Goal: Task Accomplishment & Management: Manage account settings

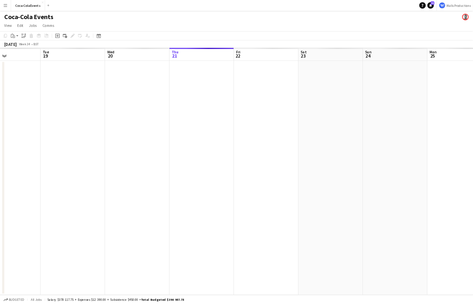
scroll to position [0, 184]
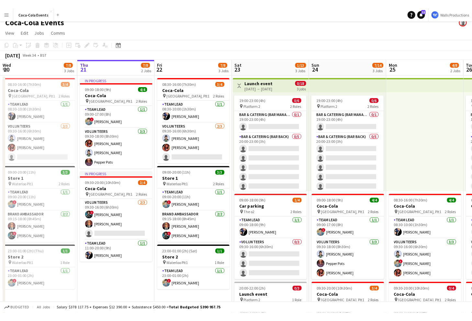
scroll to position [6, 0]
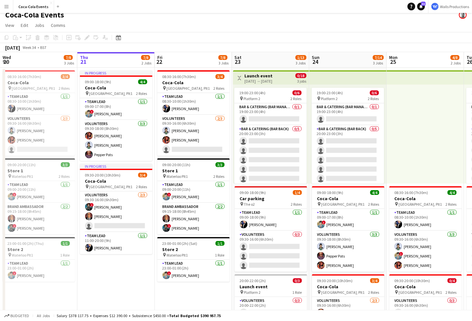
click at [6, 6] on app-icon "Menu" at bounding box center [6, 6] width 5 height 5
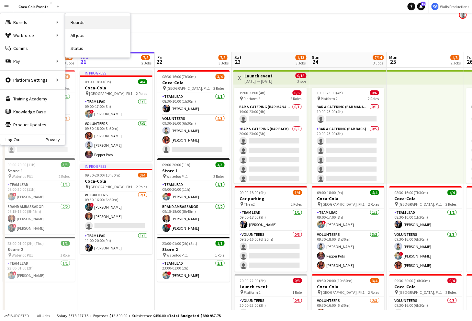
click at [81, 24] on link "Boards" at bounding box center [97, 22] width 65 height 13
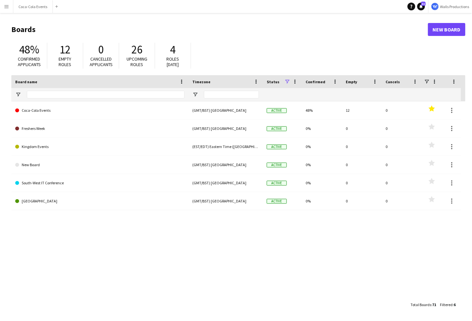
click at [6, 6] on app-icon "Menu" at bounding box center [6, 6] width 5 height 5
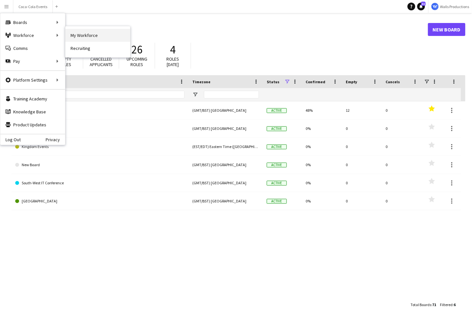
click at [84, 37] on link "My Workforce" at bounding box center [97, 35] width 65 height 13
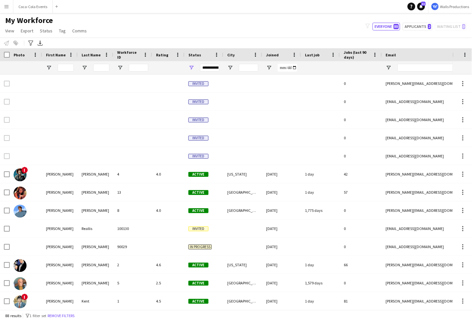
click at [9, 10] on button "Menu" at bounding box center [6, 6] width 13 height 13
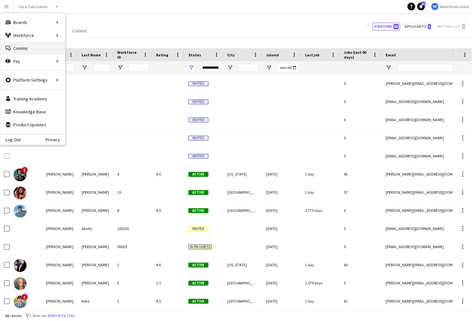
click at [28, 50] on link "Comms Comms" at bounding box center [32, 48] width 65 height 13
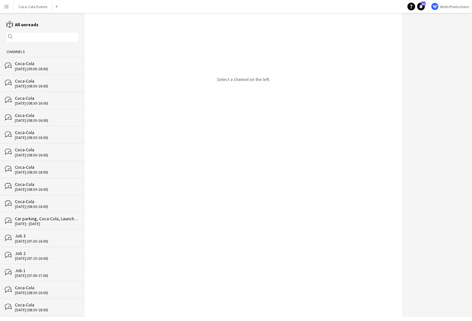
click at [8, 6] on app-icon "Menu" at bounding box center [6, 6] width 5 height 5
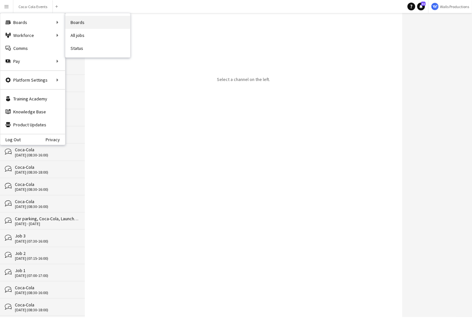
click at [74, 24] on link "Boards" at bounding box center [97, 22] width 65 height 13
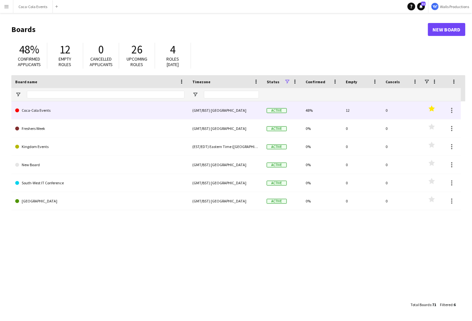
click at [48, 112] on link "Coca-Cola Events" at bounding box center [99, 110] width 169 height 18
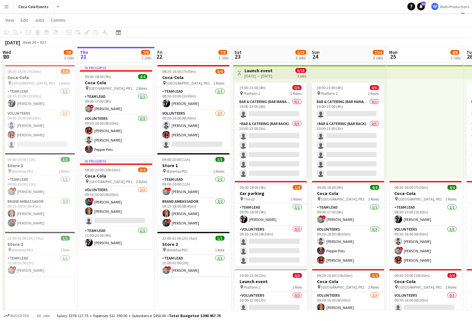
scroll to position [11, 0]
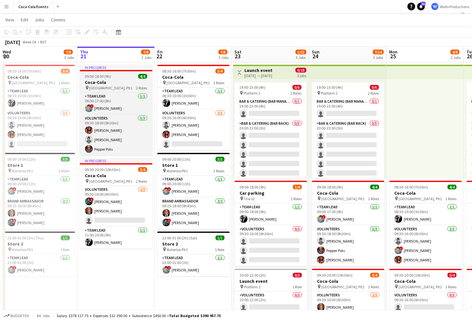
click at [112, 83] on h3 "Coca-Cola" at bounding box center [116, 82] width 73 height 6
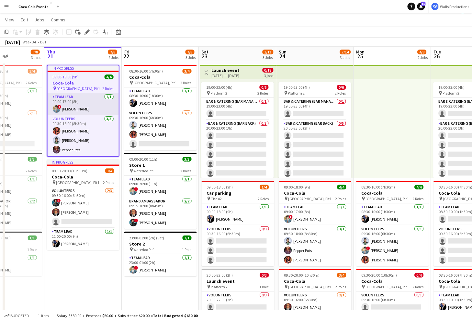
scroll to position [0, 188]
click at [229, 74] on div "[DATE] → [DATE]" at bounding box center [226, 75] width 28 height 5
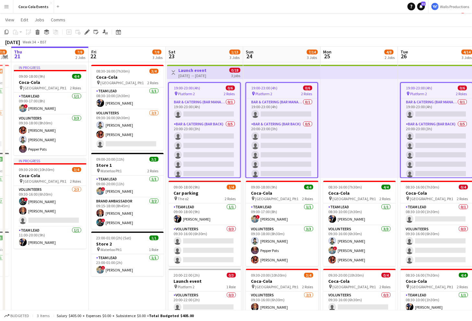
scroll to position [0, 221]
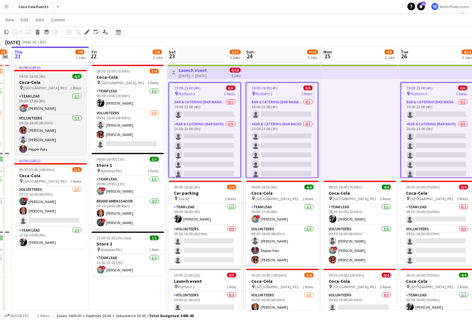
click at [63, 81] on h3 "Coca-Cola" at bounding box center [50, 82] width 73 height 6
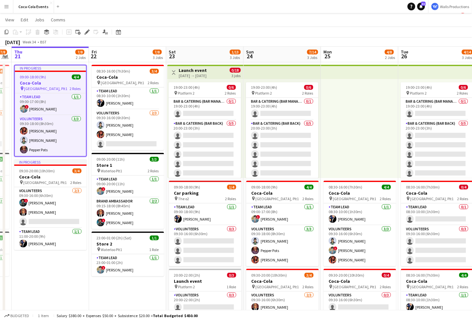
click at [195, 69] on h3 "Launch event" at bounding box center [193, 70] width 28 height 6
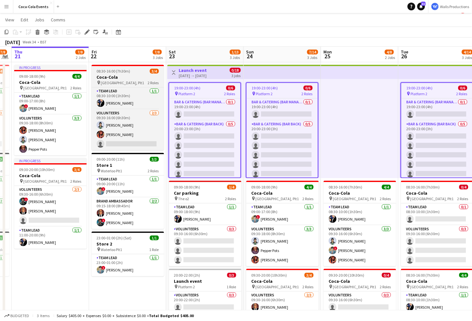
click at [110, 75] on h3 "Coca-Cola" at bounding box center [128, 77] width 73 height 6
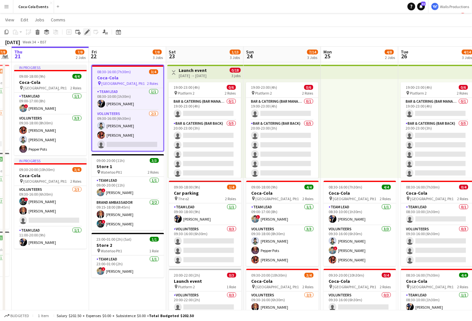
click at [86, 31] on icon "Edit" at bounding box center [87, 31] width 5 height 5
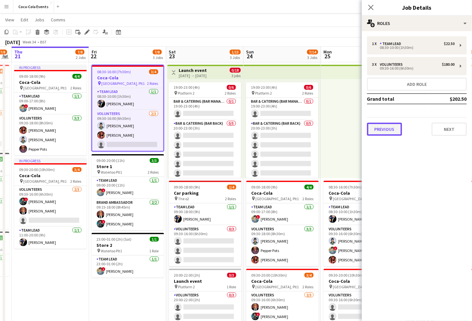
click at [378, 132] on button "Previous" at bounding box center [384, 129] width 35 height 13
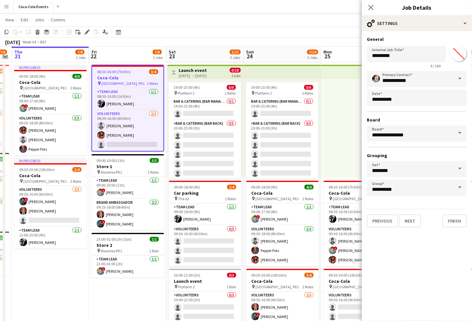
click at [459, 54] on input "*******" at bounding box center [459, 53] width 23 height 23
type input "*******"
click at [113, 292] on app-date-cell "08:30-16:00 (7h30m) 3/4 Coca-Cola pin Waterloo, Plt1 2 Roles Team Lead [DATE] 0…" at bounding box center [127, 215] width 77 height 306
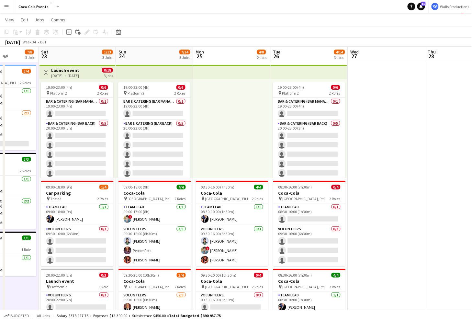
scroll to position [0, 228]
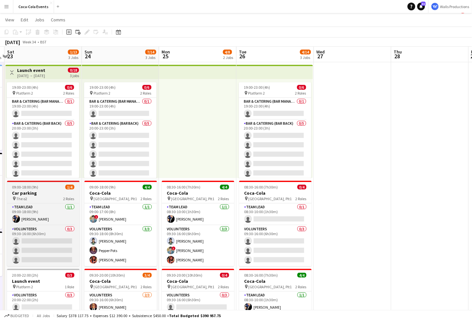
click at [40, 190] on app-job-card "09:00-18:00 (9h) 1/4 Car parking pin The o2 2 Roles Team Lead [DATE] 09:00-18:0…" at bounding box center [43, 223] width 73 height 85
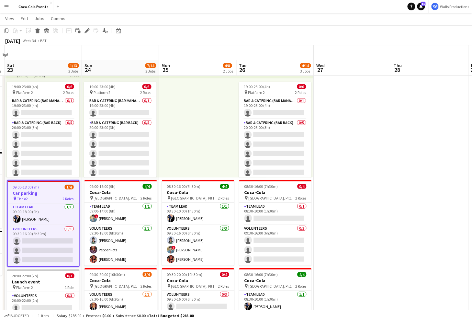
scroll to position [68, 0]
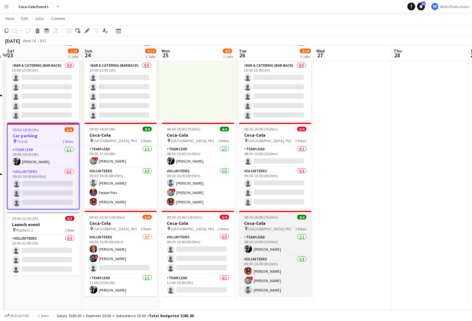
click at [278, 222] on h3 "Coca-Cola" at bounding box center [275, 223] width 73 height 6
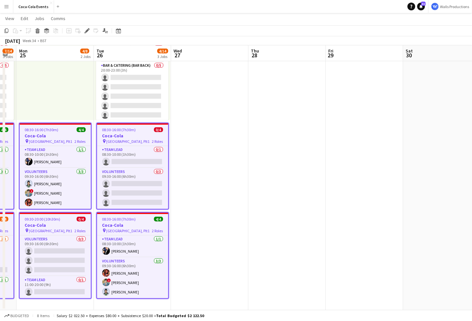
scroll to position [0, 286]
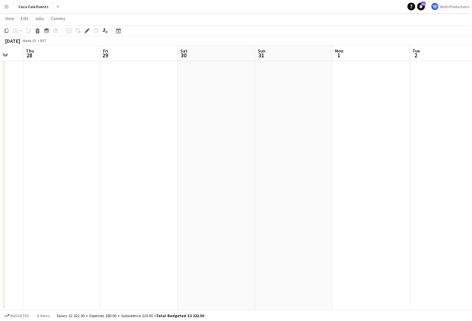
click at [140, 114] on app-date-cell at bounding box center [139, 157] width 77 height 306
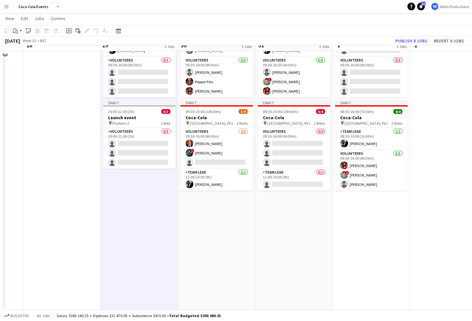
scroll to position [0, 0]
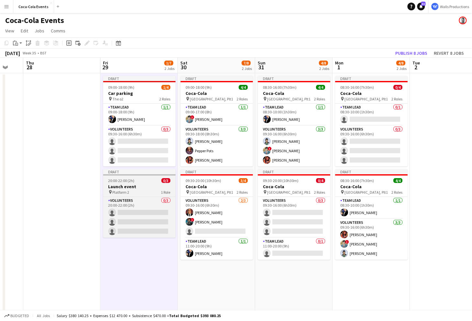
click at [120, 192] on span "Platform 2" at bounding box center [121, 192] width 17 height 5
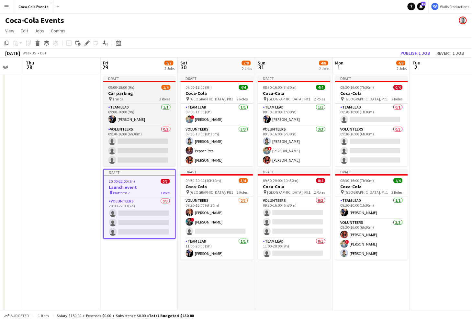
click at [124, 88] on span "09:00-18:00 (9h)" at bounding box center [121, 87] width 26 height 5
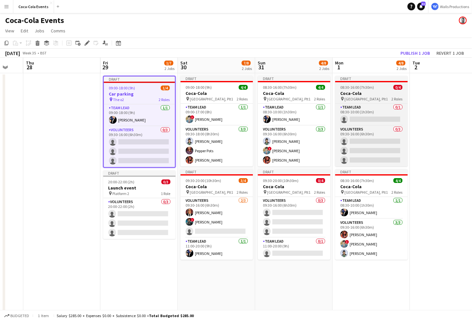
click at [357, 88] on span "08:30-16:00 (7h30m)" at bounding box center [358, 87] width 34 height 5
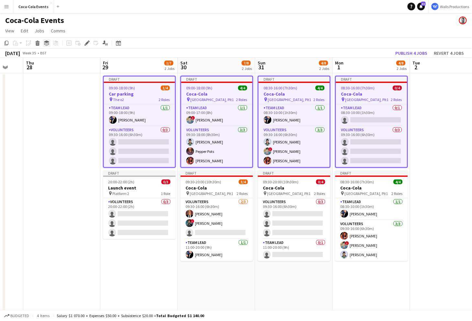
click at [47, 43] on icon "Group" at bounding box center [46, 42] width 5 height 5
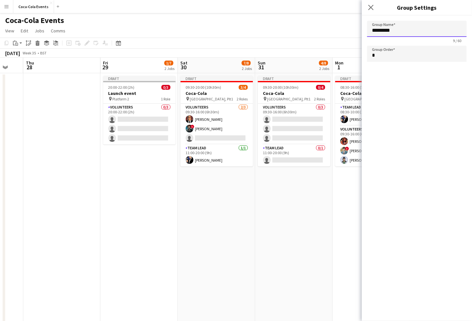
click at [400, 35] on input "*********" at bounding box center [417, 29] width 100 height 16
type input "****"
click at [370, 7] on icon "Close pop-in" at bounding box center [371, 7] width 6 height 6
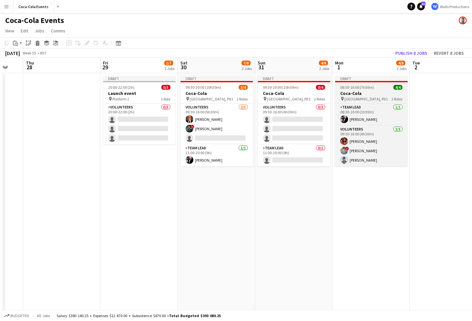
click at [351, 90] on span "08:30-16:00 (7h30m)" at bounding box center [358, 87] width 34 height 5
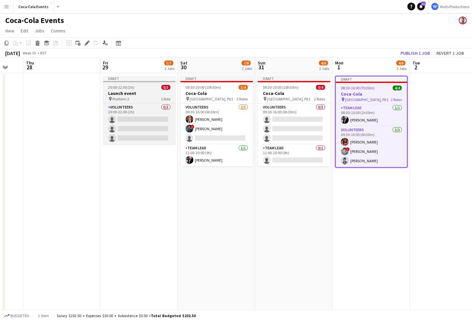
click at [139, 90] on app-job-card "Draft 20:00-22:00 (2h) 0/3 Launch event pin Platform 2 1 Role Volunteers 0/3 20…" at bounding box center [139, 110] width 73 height 69
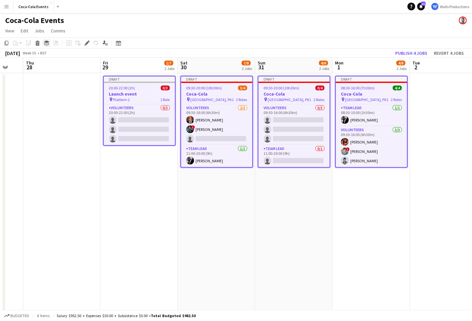
click at [47, 42] on icon at bounding box center [46, 41] width 5 height 3
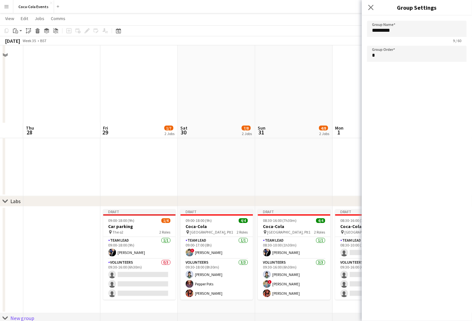
scroll to position [302, 0]
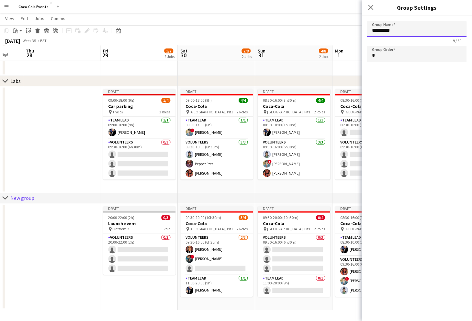
click at [395, 32] on input "*********" at bounding box center [417, 29] width 100 height 16
click at [78, 143] on app-date-cell at bounding box center [61, 139] width 77 height 107
type input "*********"
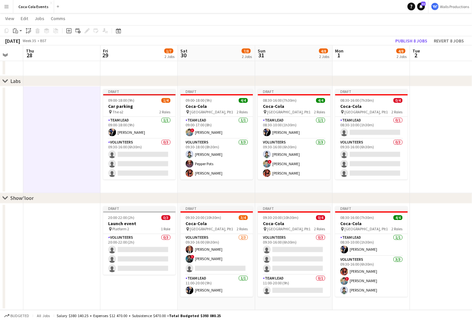
click at [43, 199] on div "chevron-right Showfloor" at bounding box center [236, 198] width 472 height 10
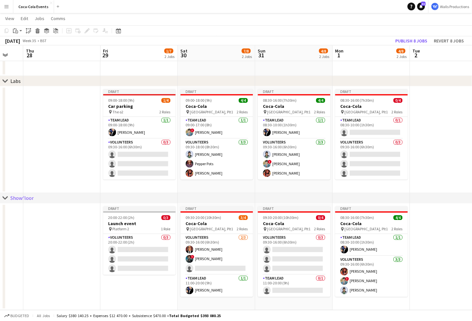
click at [30, 81] on div "chevron-right Labs" at bounding box center [236, 81] width 472 height 10
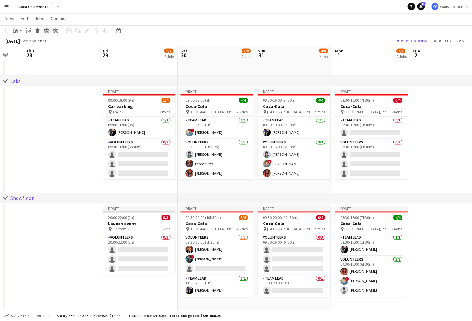
click at [48, 31] on icon "Group" at bounding box center [46, 30] width 5 height 5
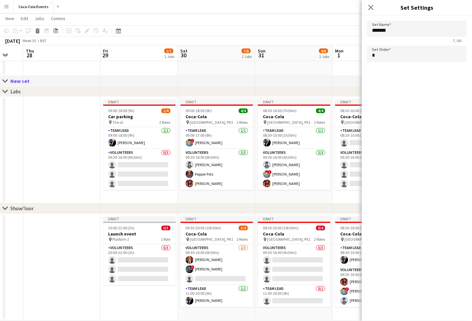
click at [30, 80] on div "New set" at bounding box center [22, 81] width 24 height 6
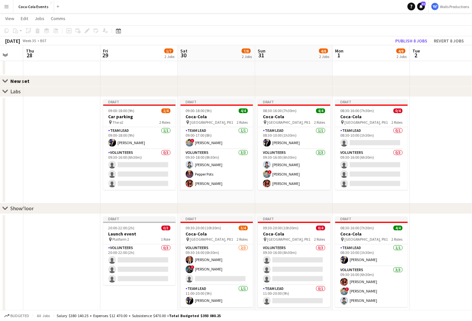
click at [30, 80] on div "New set" at bounding box center [22, 81] width 24 height 6
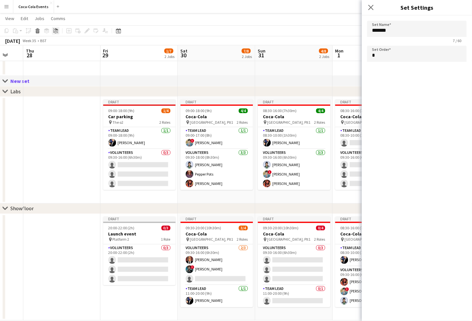
click at [58, 30] on icon at bounding box center [57, 30] width 1 height 1
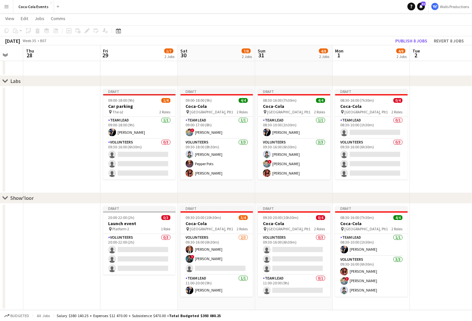
click at [6, 8] on app-icon "Menu" at bounding box center [6, 6] width 5 height 5
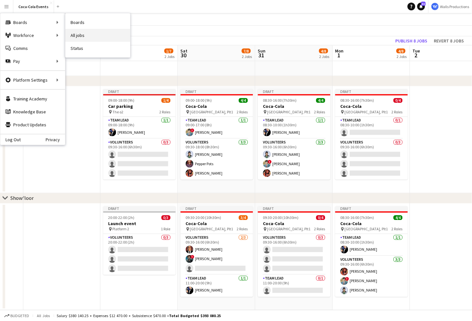
click at [81, 35] on link "All jobs" at bounding box center [97, 35] width 65 height 13
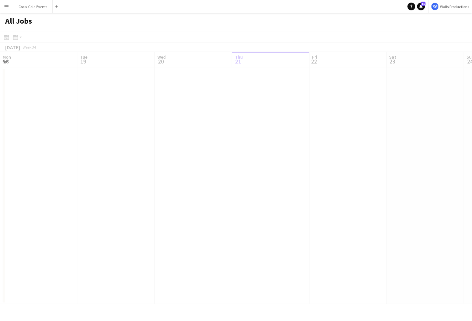
scroll to position [0, 155]
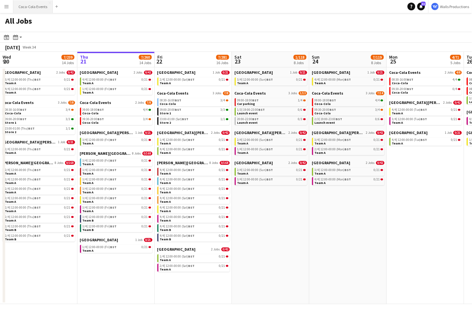
click at [30, 6] on button "Coca-Cola Events Close" at bounding box center [33, 6] width 40 height 13
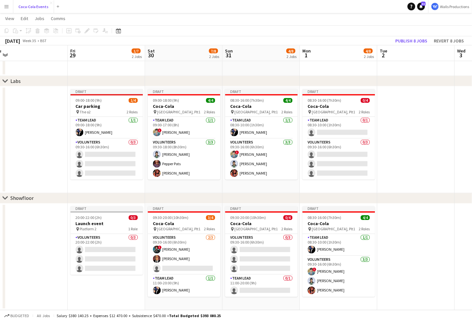
scroll to position [0, 319]
click at [7, 7] on app-icon "Menu" at bounding box center [6, 6] width 5 height 5
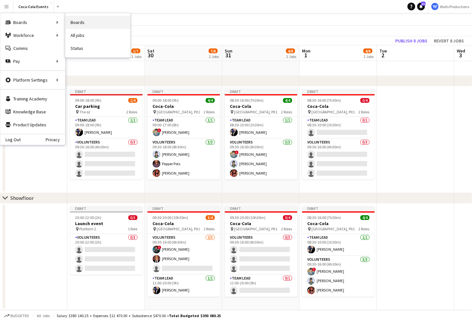
click at [75, 24] on link "Boards" at bounding box center [97, 22] width 65 height 13
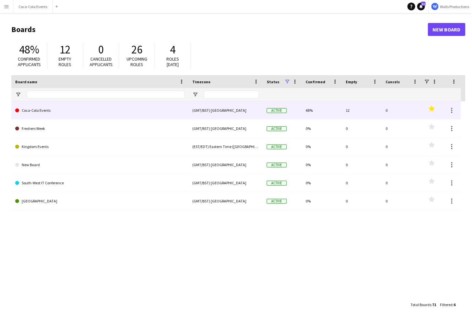
click at [33, 110] on link "Coca-Cola Events" at bounding box center [99, 110] width 169 height 18
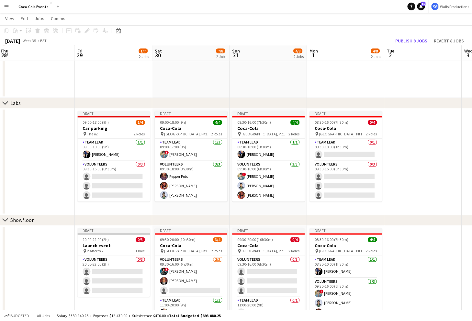
scroll to position [0, 317]
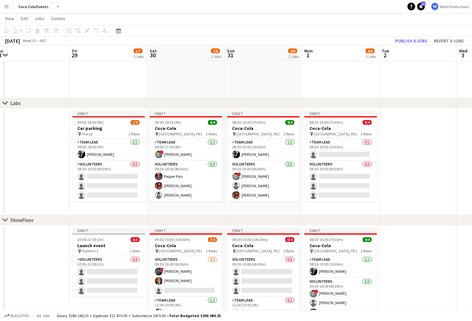
click at [38, 105] on div "chevron-right Labs" at bounding box center [236, 103] width 472 height 10
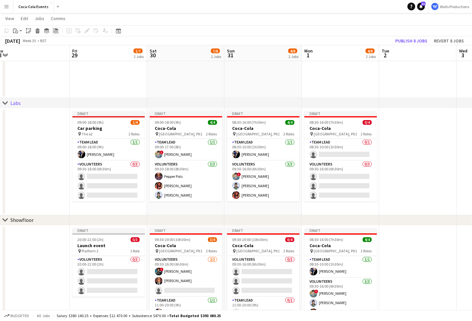
click at [54, 31] on icon "Ungroup" at bounding box center [55, 30] width 5 height 5
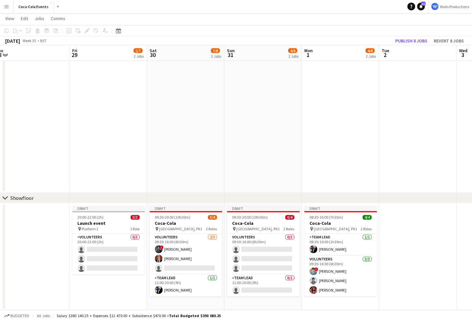
click at [40, 197] on div "chevron-right Showfloor" at bounding box center [236, 198] width 472 height 10
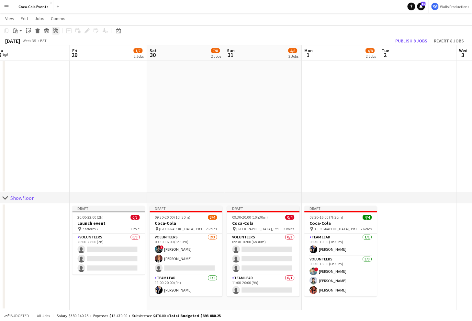
click at [54, 32] on icon "Ungroup" at bounding box center [55, 30] width 5 height 5
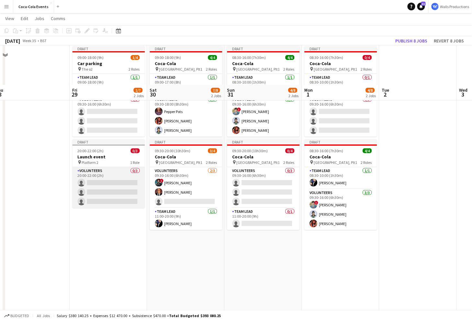
scroll to position [0, 0]
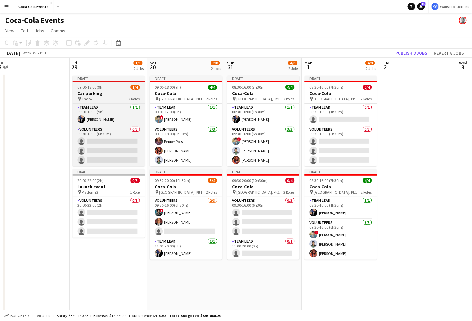
click at [106, 94] on h3 "Car parking" at bounding box center [109, 93] width 73 height 6
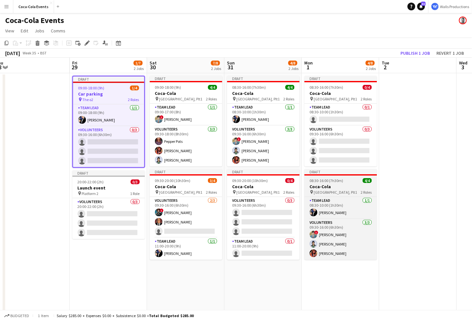
click at [351, 188] on h3 "Coca-Cola" at bounding box center [341, 187] width 73 height 6
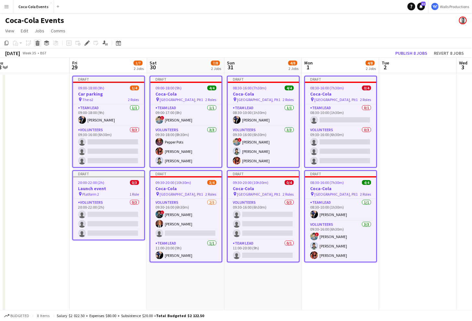
click at [38, 43] on icon at bounding box center [38, 43] width 4 height 3
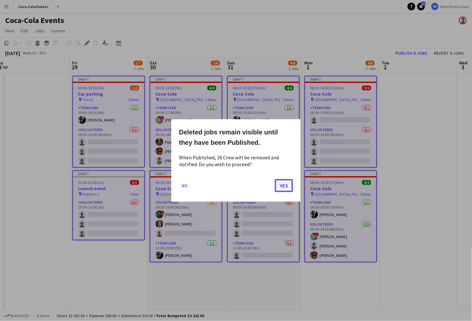
click at [285, 183] on button "Yes" at bounding box center [284, 185] width 18 height 13
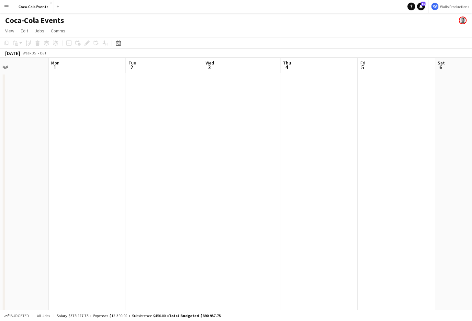
scroll to position [0, 186]
click at [68, 109] on app-date-cell at bounding box center [84, 226] width 77 height 306
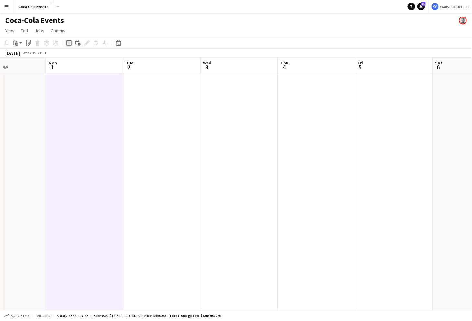
click at [70, 43] on icon at bounding box center [68, 43] width 3 height 3
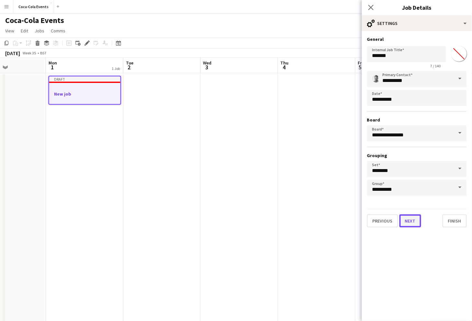
click at [410, 220] on button "Next" at bounding box center [411, 220] width 22 height 13
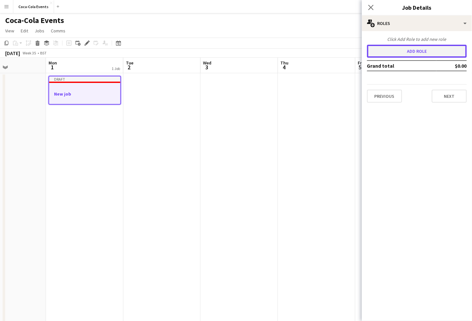
click at [396, 55] on button "Add role" at bounding box center [417, 51] width 100 height 13
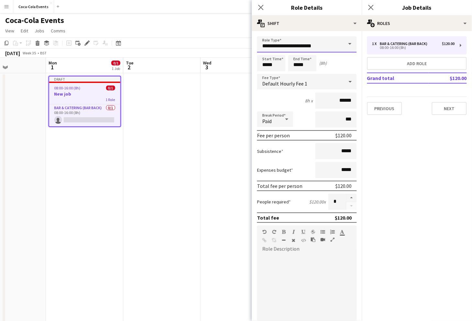
click at [329, 47] on input "**********" at bounding box center [307, 44] width 100 height 16
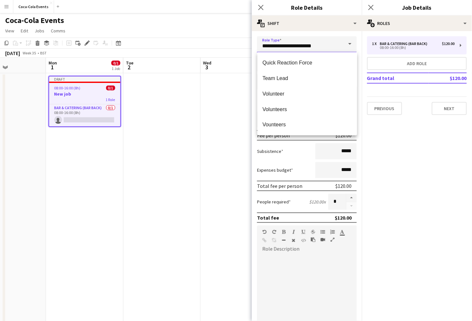
scroll to position [1, 0]
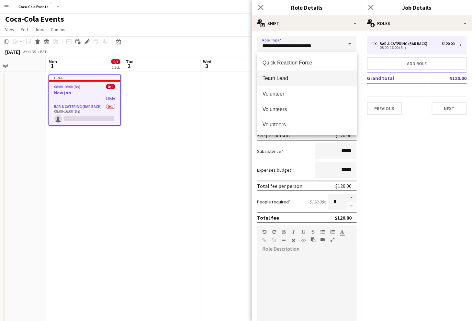
click at [288, 84] on mat-option "Team Lead" at bounding box center [307, 79] width 100 height 16
type input "*********"
type input "******"
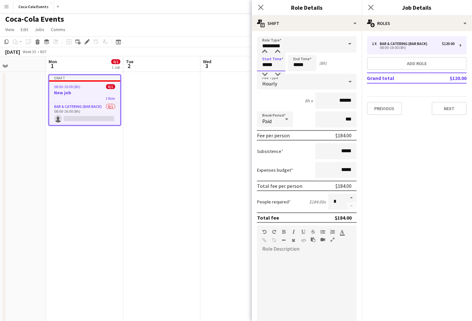
click at [263, 66] on input "*****" at bounding box center [271, 63] width 28 height 16
type input "*****"
click at [265, 54] on div at bounding box center [264, 52] width 13 height 6
click at [285, 92] on form "Role Type ********* Start Time ***** End Time ***** (7h) Fee Type Hourly 7h x *…" at bounding box center [307, 220] width 110 height 369
click at [285, 82] on div "Hourly" at bounding box center [300, 82] width 87 height 16
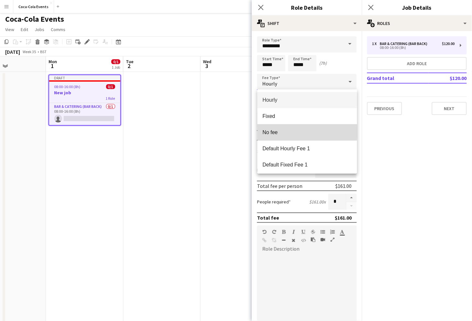
click at [279, 131] on span "No fee" at bounding box center [307, 132] width 89 height 6
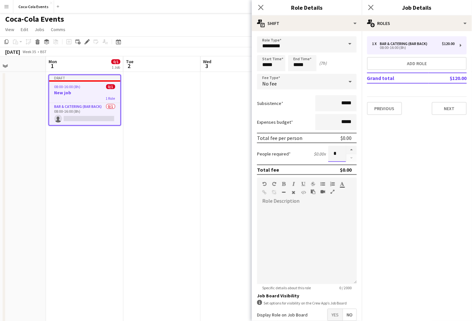
drag, startPoint x: 337, startPoint y: 153, endPoint x: 323, endPoint y: 153, distance: 13.6
click at [323, 153] on div "People required $0.00 x *" at bounding box center [307, 154] width 100 height 16
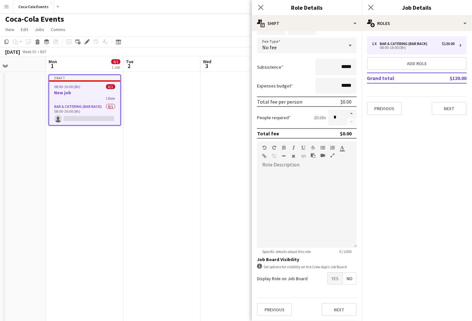
click at [335, 279] on span "Yes" at bounding box center [335, 279] width 15 height 12
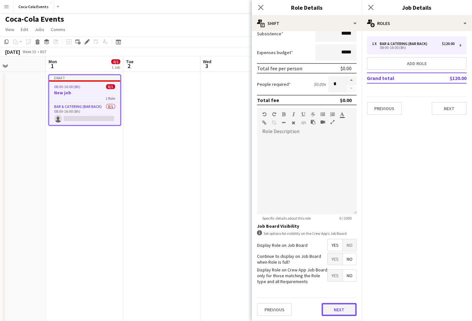
click at [345, 304] on button "Next" at bounding box center [339, 309] width 35 height 13
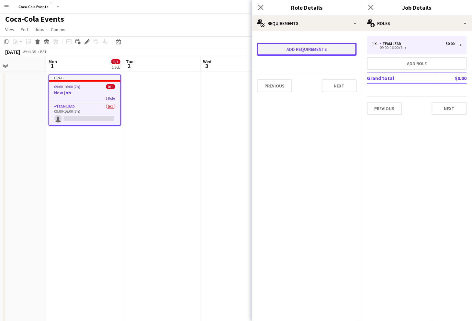
click at [298, 52] on button "Add requirements" at bounding box center [307, 49] width 100 height 13
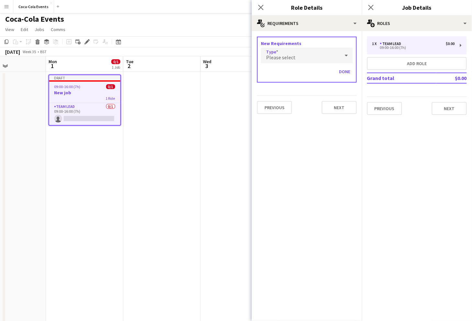
click at [290, 56] on span "Please select" at bounding box center [280, 57] width 29 height 6
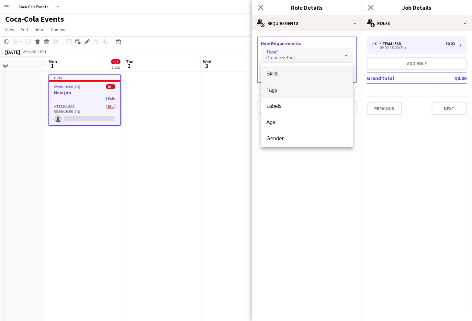
click at [281, 92] on span "Tags" at bounding box center [307, 90] width 82 height 6
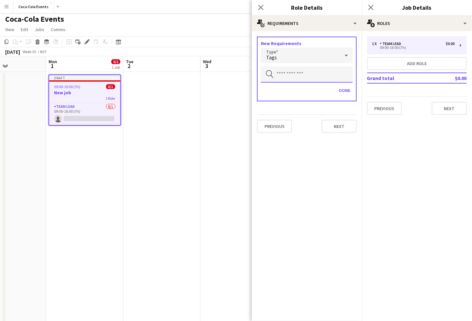
click at [282, 76] on input "text" at bounding box center [307, 74] width 92 height 16
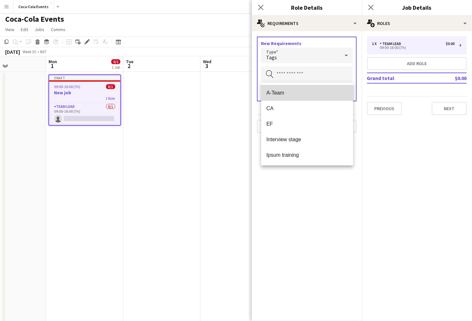
click at [289, 94] on span "A-Team" at bounding box center [307, 93] width 82 height 6
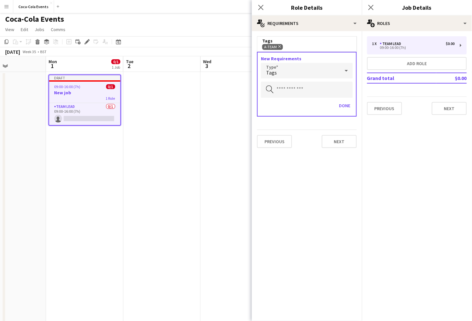
click at [284, 74] on div "Tags" at bounding box center [300, 71] width 79 height 16
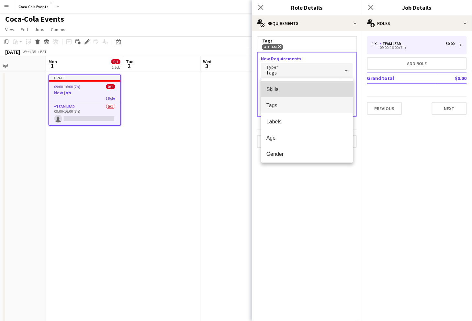
click at [287, 93] on mat-option "Skills" at bounding box center [307, 89] width 92 height 16
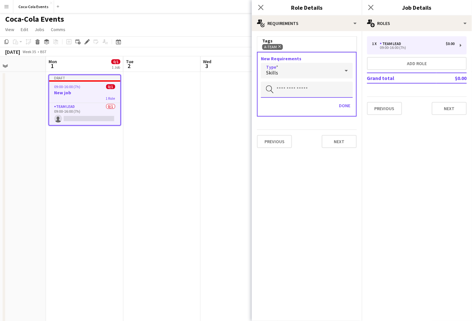
click at [287, 92] on input "text" at bounding box center [307, 90] width 92 height 16
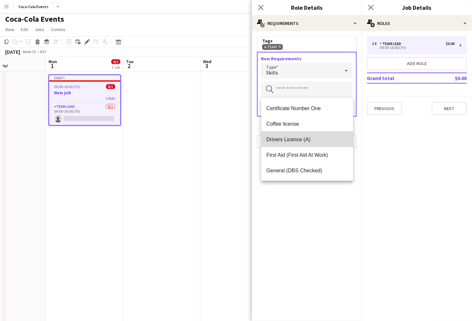
click at [300, 141] on span "Drivers Licence (A)" at bounding box center [307, 139] width 82 height 6
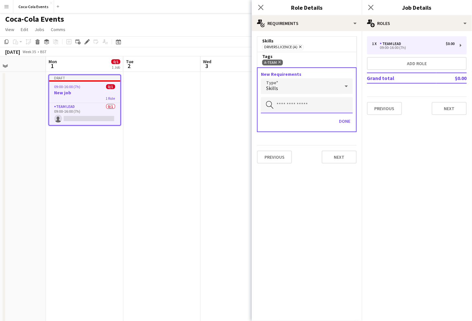
click at [294, 108] on input "text" at bounding box center [307, 105] width 92 height 16
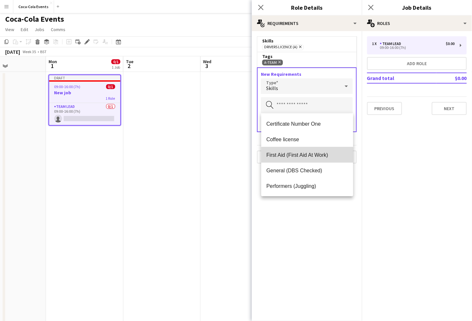
click at [302, 155] on span "First Aid (First Aid At Work)" at bounding box center [307, 155] width 82 height 6
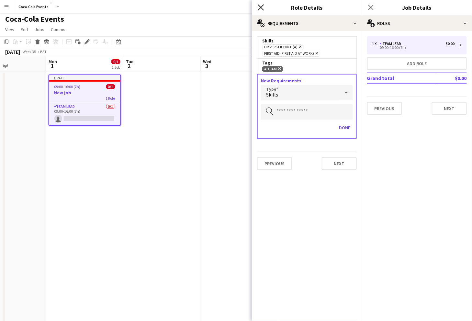
click at [262, 8] on icon at bounding box center [261, 7] width 6 height 6
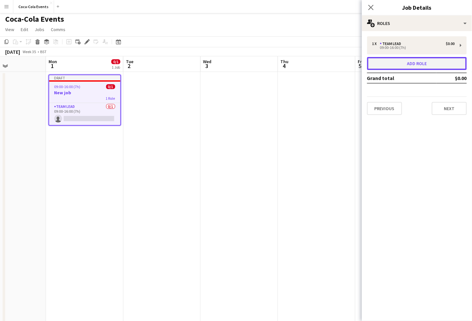
click at [395, 62] on button "Add role" at bounding box center [417, 63] width 100 height 13
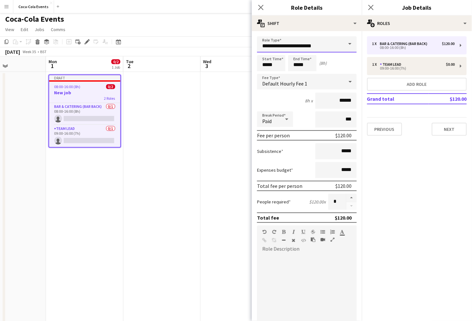
click at [333, 50] on input "**********" at bounding box center [307, 44] width 100 height 16
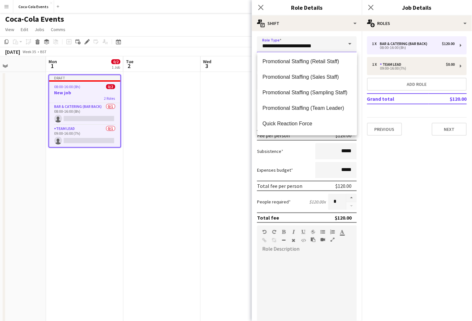
scroll to position [295, 0]
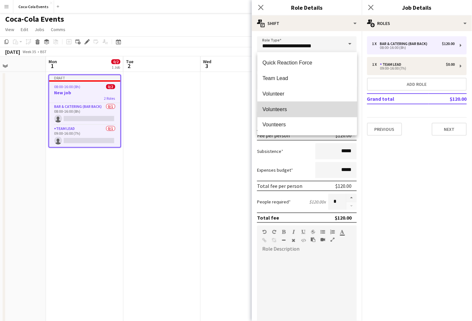
click at [294, 108] on span "Volunteers" at bounding box center [307, 109] width 89 height 6
type input "**********"
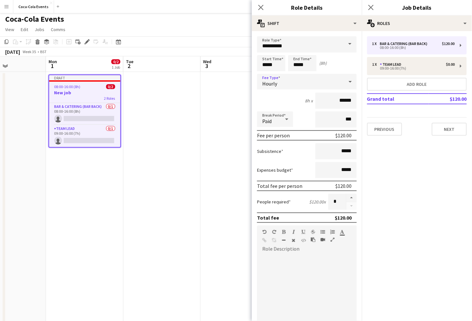
click at [291, 84] on div "Hourly" at bounding box center [300, 82] width 87 height 16
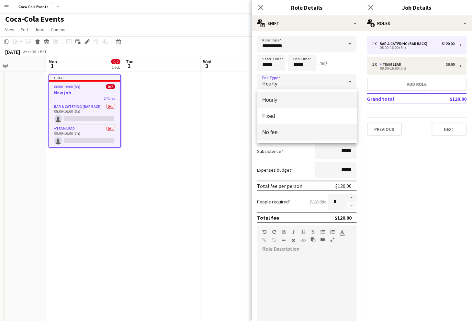
click at [281, 130] on span "No fee" at bounding box center [307, 132] width 89 height 6
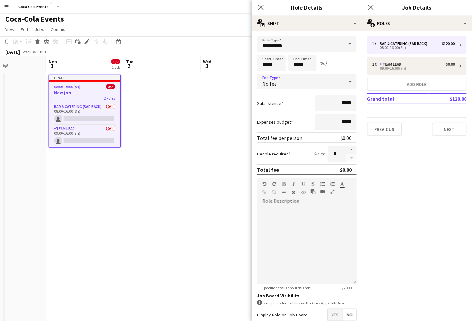
click at [265, 69] on input "*****" at bounding box center [271, 63] width 28 height 16
click at [266, 51] on div at bounding box center [264, 52] width 13 height 6
type input "*****"
click at [266, 51] on div at bounding box center [264, 52] width 13 height 6
click at [296, 63] on input "*****" at bounding box center [302, 63] width 28 height 16
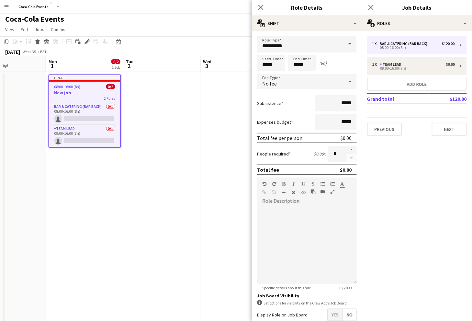
click at [297, 98] on div "Subsistence *****" at bounding box center [307, 103] width 100 height 16
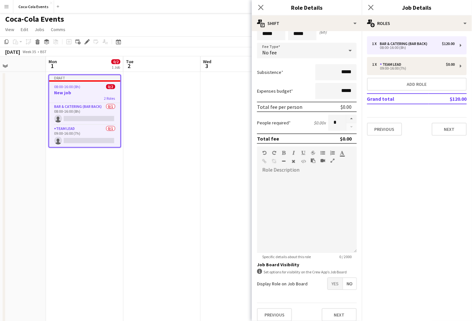
scroll to position [36, 0]
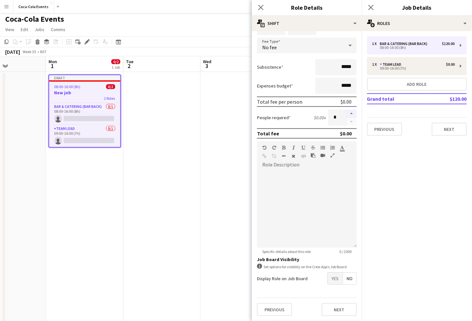
click at [350, 113] on button "button" at bounding box center [351, 113] width 10 height 8
type input "*"
click at [259, 6] on icon "Close pop-in" at bounding box center [261, 7] width 6 height 6
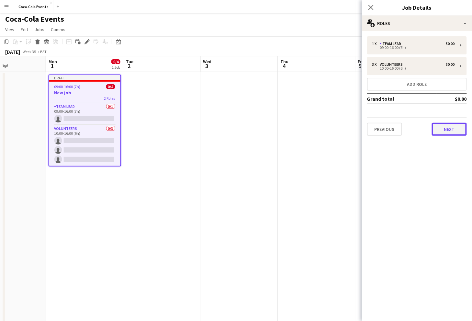
click at [452, 134] on button "Next" at bounding box center [449, 129] width 35 height 13
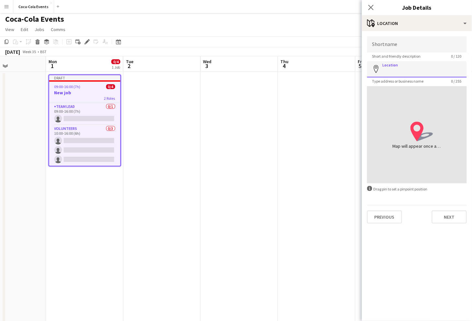
click at [396, 72] on input "Location" at bounding box center [417, 69] width 100 height 16
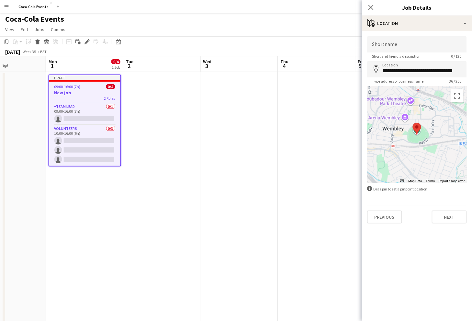
click at [408, 131] on div at bounding box center [417, 134] width 100 height 97
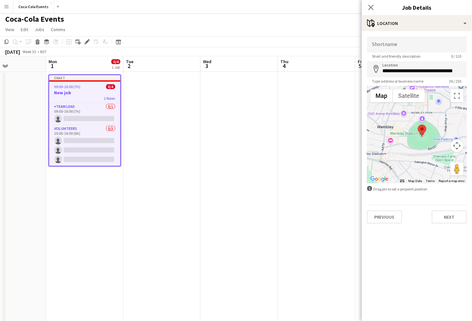
click at [408, 131] on div at bounding box center [417, 134] width 100 height 97
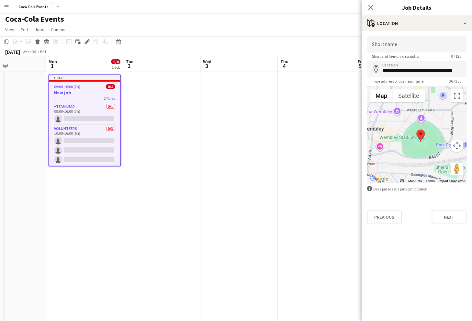
drag, startPoint x: 410, startPoint y: 138, endPoint x: 403, endPoint y: 142, distance: 7.6
click at [403, 142] on div at bounding box center [417, 134] width 100 height 97
drag, startPoint x: 421, startPoint y: 135, endPoint x: 409, endPoint y: 145, distance: 16.1
click at [403, 141] on area at bounding box center [403, 141] width 0 height 0
type input "**********"
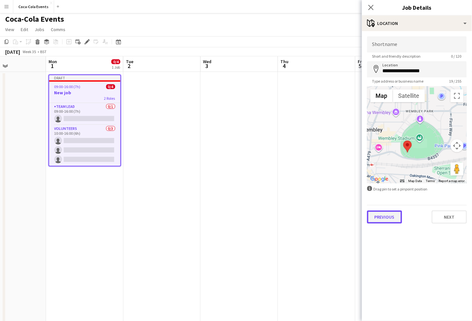
click at [386, 220] on button "Previous" at bounding box center [384, 216] width 35 height 13
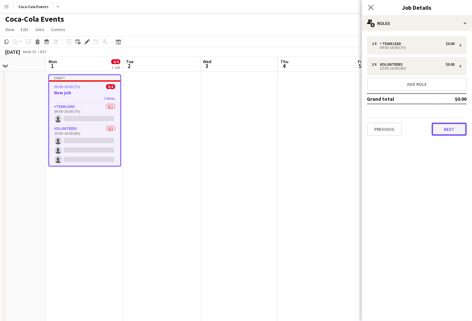
click at [446, 131] on button "Next" at bounding box center [449, 129] width 35 height 13
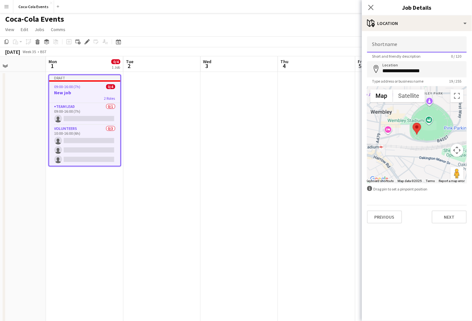
click at [389, 49] on input "Shortname" at bounding box center [417, 44] width 100 height 16
drag, startPoint x: 422, startPoint y: 45, endPoint x: 364, endPoint y: 49, distance: 58.1
click at [364, 49] on form "**********" at bounding box center [417, 129] width 110 height 187
click at [427, 45] on input "**********" at bounding box center [417, 44] width 100 height 16
type input "**********"
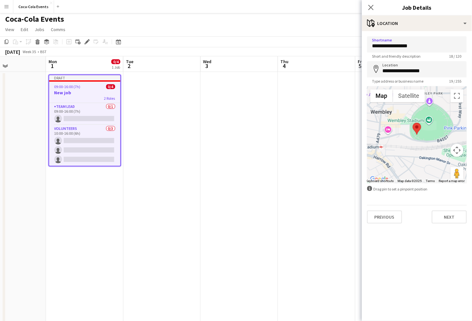
click at [446, 258] on mat-expansion-panel "**********" at bounding box center [417, 176] width 110 height 290
click at [451, 216] on button "Next" at bounding box center [449, 216] width 35 height 13
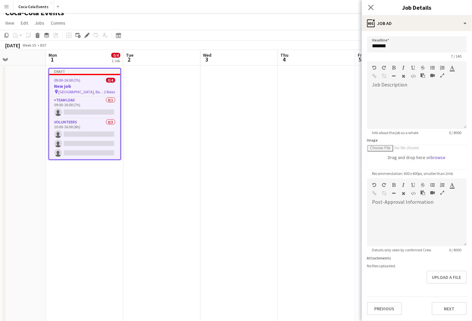
scroll to position [10, 0]
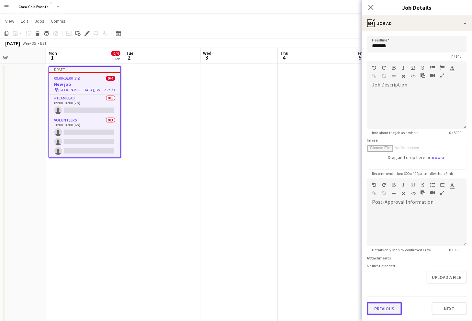
click at [390, 302] on button "Previous" at bounding box center [384, 308] width 35 height 13
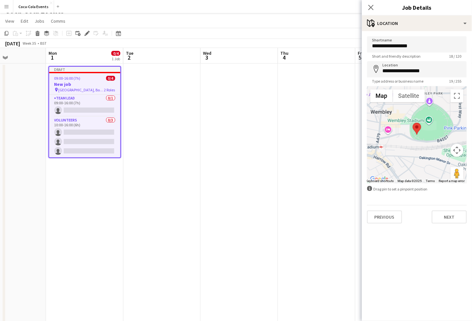
click at [430, 127] on div at bounding box center [417, 134] width 100 height 97
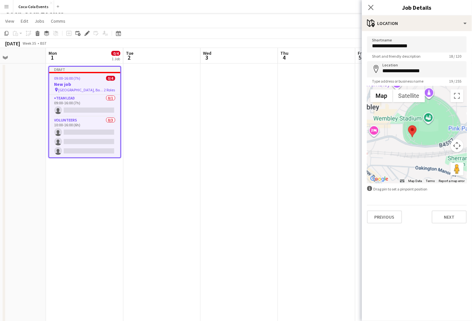
click at [430, 127] on div at bounding box center [417, 134] width 100 height 97
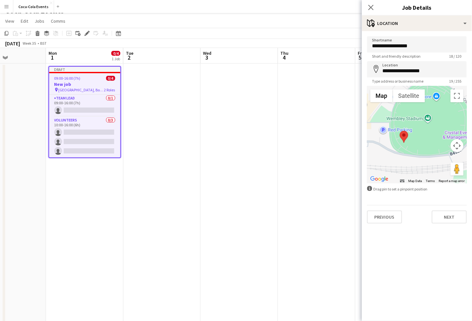
click at [430, 127] on div at bounding box center [417, 134] width 100 height 97
click at [431, 133] on div at bounding box center [417, 134] width 100 height 97
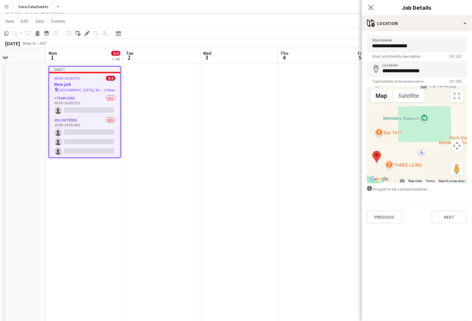
drag, startPoint x: 429, startPoint y: 135, endPoint x: 429, endPoint y: 153, distance: 17.8
click at [429, 153] on div at bounding box center [417, 134] width 100 height 97
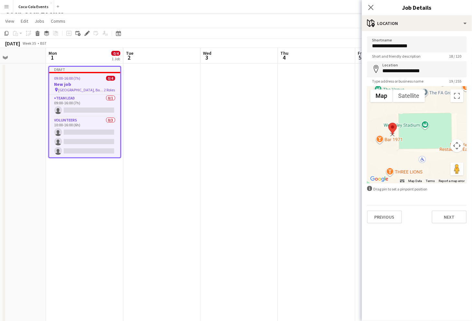
drag, startPoint x: 379, startPoint y: 164, endPoint x: 395, endPoint y: 128, distance: 39.3
click at [389, 123] on area at bounding box center [389, 123] width 0 height 0
type input "**********"
click at [423, 143] on div at bounding box center [417, 134] width 100 height 97
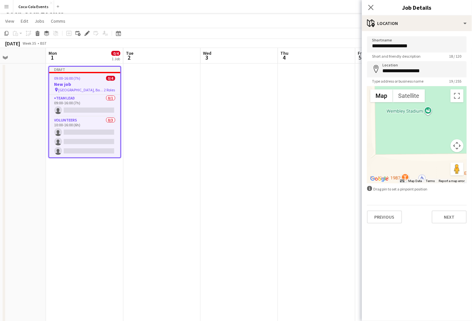
click at [457, 148] on button "Map camera controls" at bounding box center [457, 145] width 13 height 13
click at [441, 163] on button "Zoom out" at bounding box center [441, 161] width 13 height 13
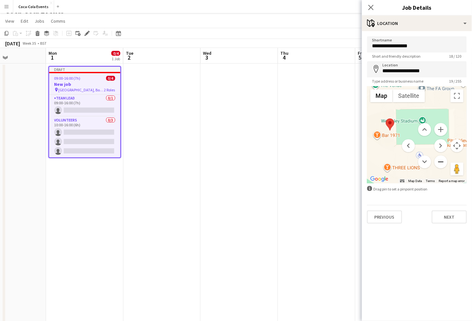
click at [441, 163] on button "Zoom out" at bounding box center [441, 161] width 13 height 13
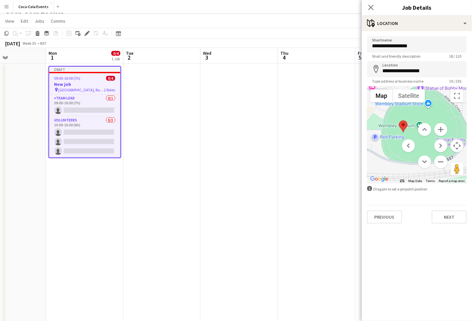
click at [393, 160] on div at bounding box center [417, 134] width 100 height 97
click at [459, 147] on button "Map camera controls" at bounding box center [457, 145] width 13 height 13
click at [448, 219] on button "Next" at bounding box center [449, 216] width 35 height 13
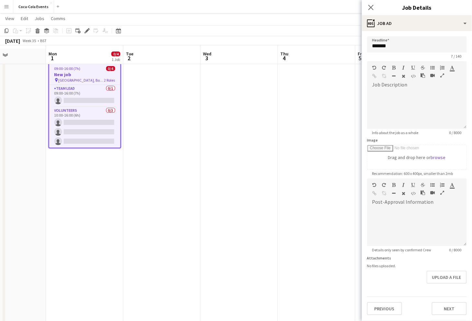
scroll to position [25, 0]
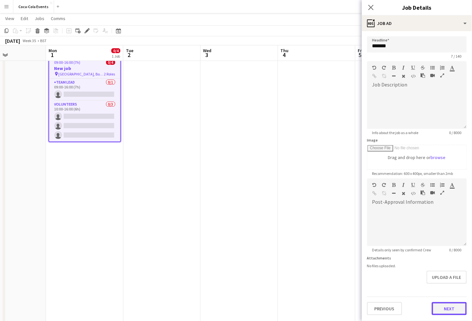
click at [440, 304] on button "Next" at bounding box center [449, 308] width 35 height 13
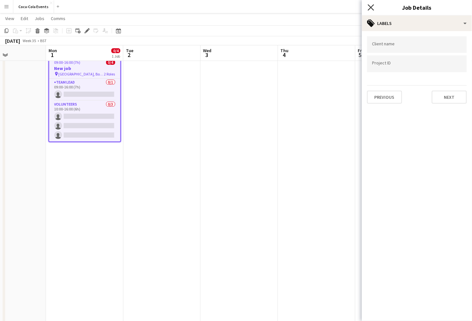
click at [372, 9] on icon "Close pop-in" at bounding box center [371, 7] width 6 height 6
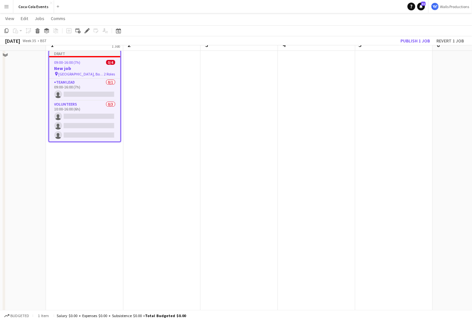
scroll to position [0, 0]
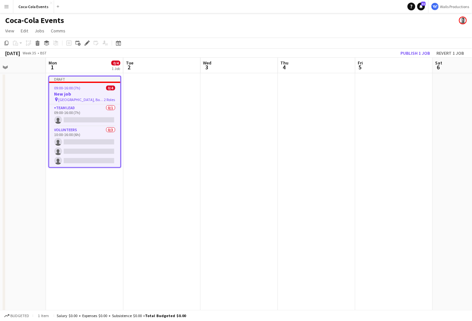
click at [75, 89] on span "09:00-16:00 (7h)" at bounding box center [67, 87] width 26 height 5
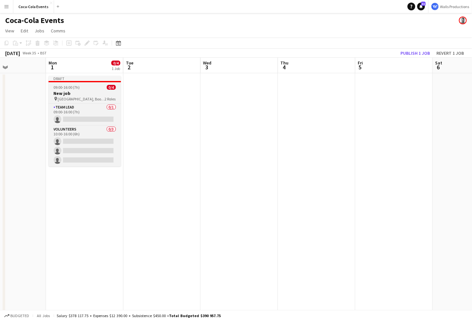
click at [75, 89] on span "09:00-16:00 (7h)" at bounding box center [67, 87] width 26 height 5
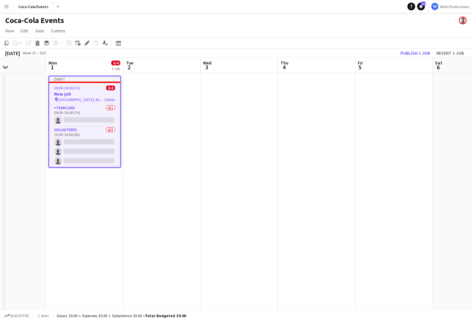
click at [81, 225] on app-date-cell "Draft 09:00-16:00 (7h) 0/4 New job pin [GEOGRAPHIC_DATA], Booth 22a 2 Roles Tea…" at bounding box center [84, 226] width 77 height 306
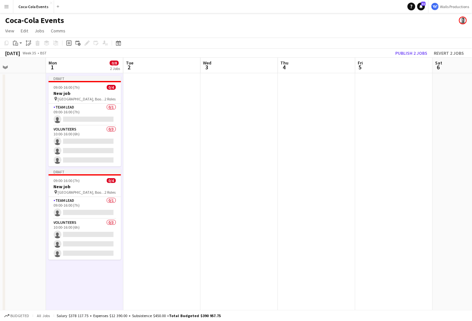
click at [81, 271] on app-date-cell "Draft 09:00-16:00 (7h) 0/4 New job pin [GEOGRAPHIC_DATA], Booth 22a 2 Roles Tea…" at bounding box center [84, 226] width 77 height 306
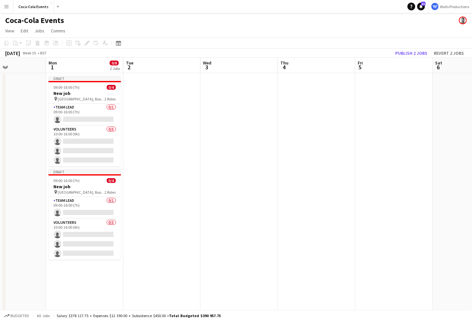
click at [70, 264] on app-date-cell "Draft 09:00-16:00 (7h) 0/4 New job pin [GEOGRAPHIC_DATA], Booth 22a 2 Roles Tea…" at bounding box center [84, 226] width 77 height 306
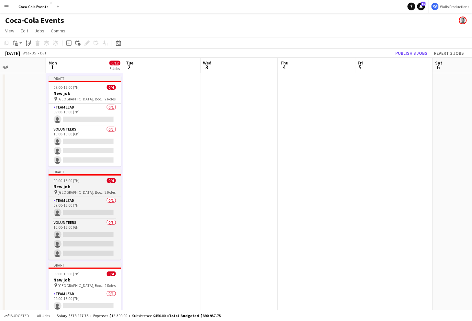
click at [71, 179] on span "09:00-16:00 (7h)" at bounding box center [67, 180] width 26 height 5
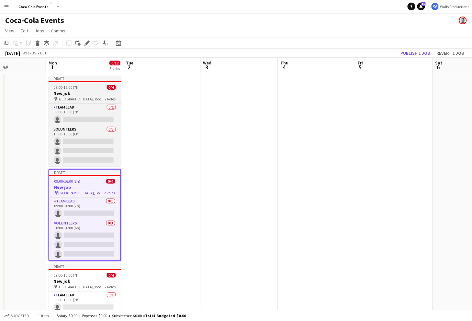
click at [73, 97] on span "[GEOGRAPHIC_DATA], Booth 22a" at bounding box center [81, 98] width 47 height 5
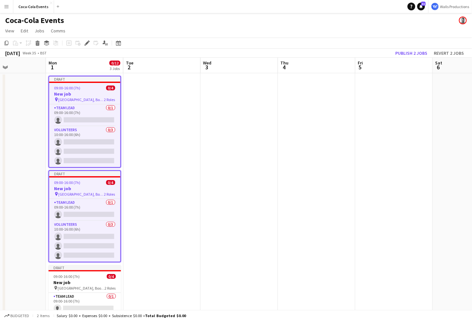
click at [153, 119] on app-date-cell at bounding box center [161, 226] width 77 height 306
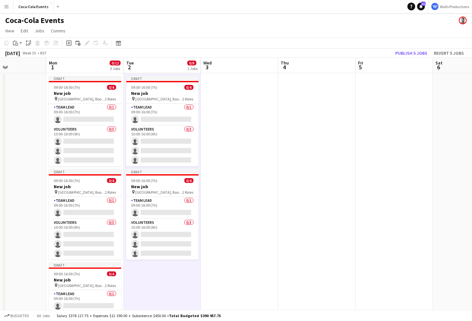
click at [236, 131] on app-date-cell at bounding box center [239, 226] width 77 height 306
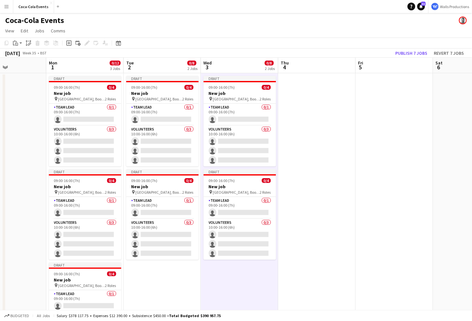
click at [320, 147] on app-date-cell at bounding box center [316, 226] width 77 height 306
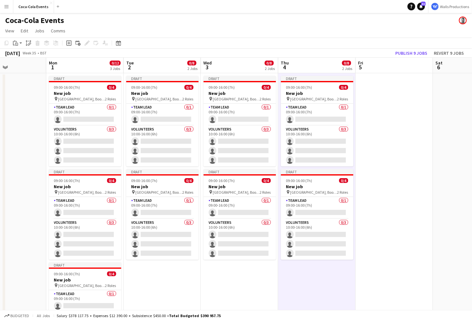
click at [388, 156] on app-date-cell at bounding box center [394, 226] width 77 height 306
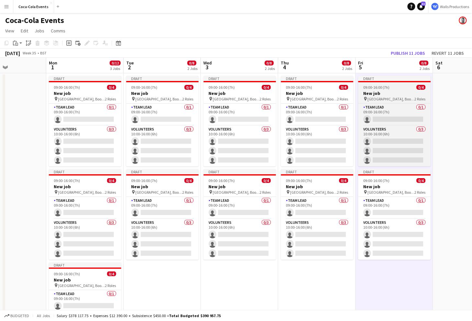
click at [386, 94] on h3 "New job" at bounding box center [394, 93] width 73 height 6
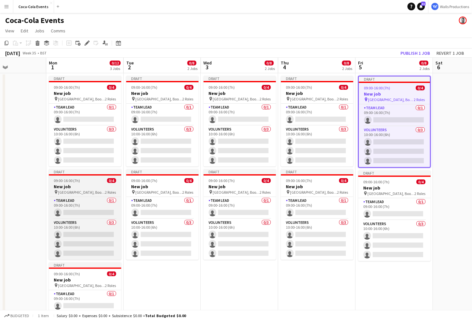
click at [79, 187] on h3 "New job" at bounding box center [85, 187] width 73 height 6
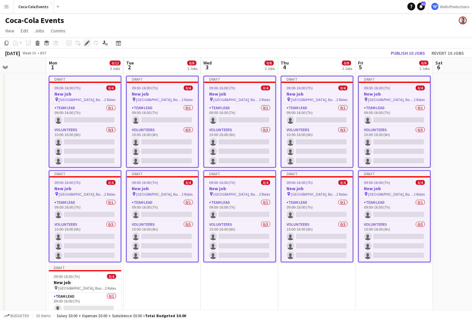
click at [90, 43] on div "Edit" at bounding box center [87, 43] width 8 height 8
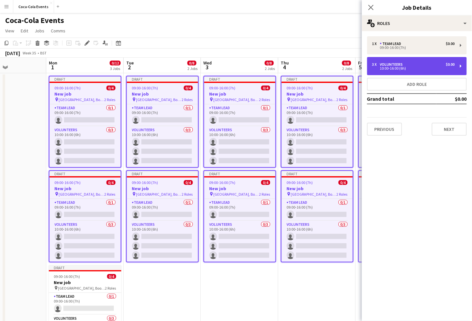
click at [394, 63] on div "Volunteers" at bounding box center [393, 64] width 26 height 5
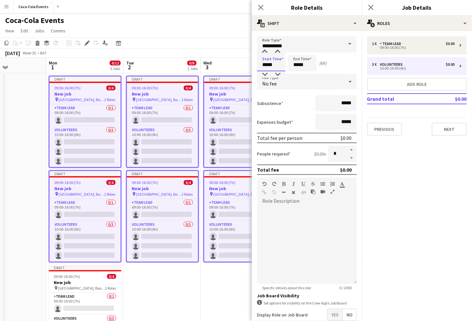
click at [264, 64] on input "*****" at bounding box center [271, 63] width 28 height 16
click at [265, 70] on input "*****" at bounding box center [271, 63] width 28 height 16
type input "*****"
click at [267, 72] on div at bounding box center [264, 74] width 13 height 6
click at [44, 161] on app-date-cell at bounding box center [7, 226] width 77 height 306
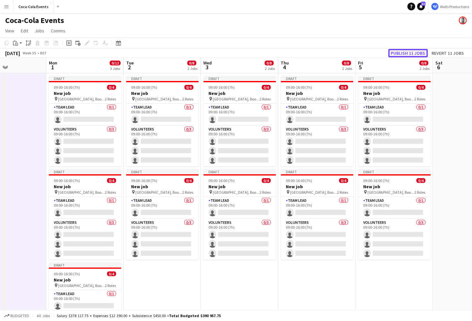
click at [401, 54] on button "Publish 11 jobs" at bounding box center [409, 53] width 40 height 8
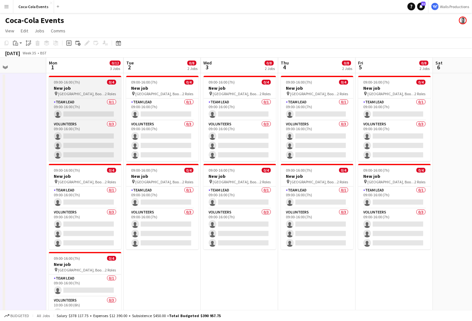
click at [66, 85] on h3 "New job" at bounding box center [85, 88] width 73 height 6
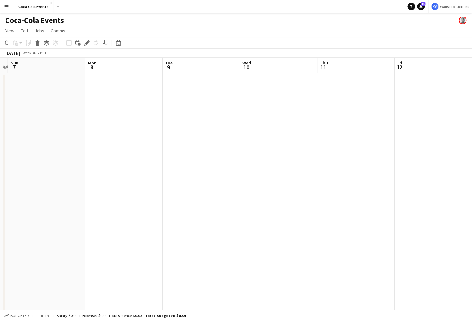
scroll to position [0, 237]
click at [126, 140] on app-date-cell at bounding box center [111, 226] width 77 height 306
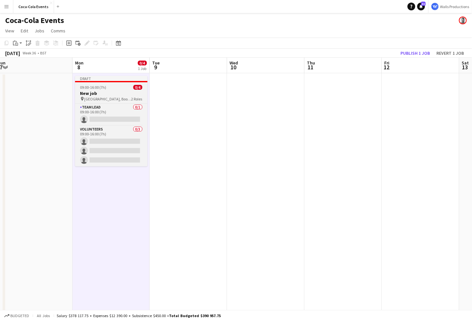
click at [101, 93] on h3 "New job" at bounding box center [111, 93] width 73 height 6
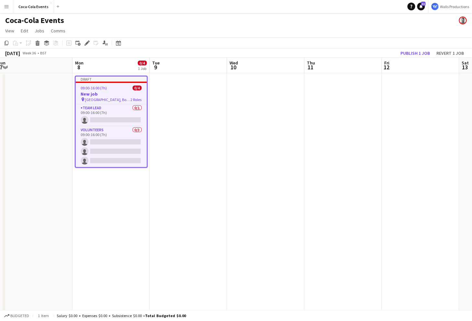
click at [197, 120] on app-date-cell at bounding box center [188, 226] width 77 height 306
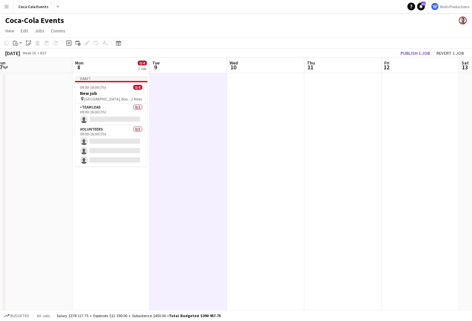
click at [385, 136] on app-date-cell at bounding box center [420, 226] width 77 height 306
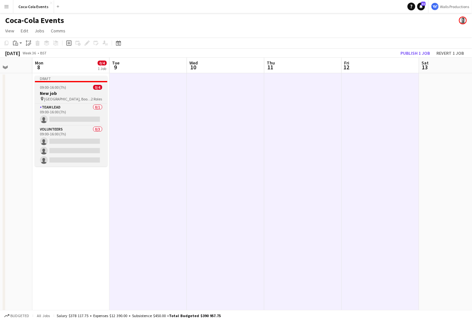
scroll to position [0, 291]
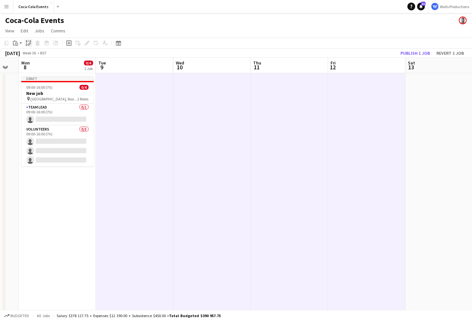
click at [29, 44] on icon "Paste linked Job" at bounding box center [28, 42] width 5 height 5
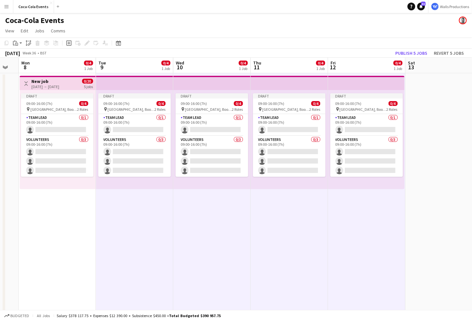
click at [60, 222] on app-date-cell "Toggle View New job [DATE] → [DATE] 0/20 5 jobs Draft 09:00-16:00 (7h) 0/4 pin …" at bounding box center [57, 226] width 77 height 306
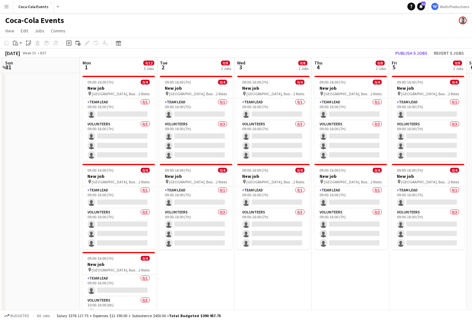
scroll to position [0, 145]
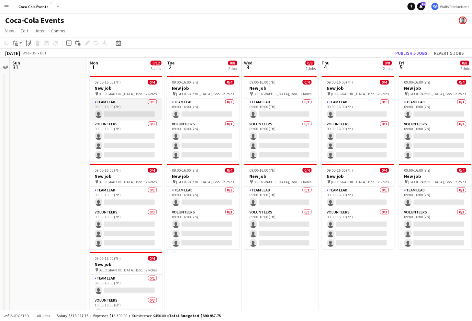
click at [109, 113] on app-card-role "Team Lead 0/1 09:00-16:00 (7h) single-neutral-actions" at bounding box center [126, 109] width 73 height 22
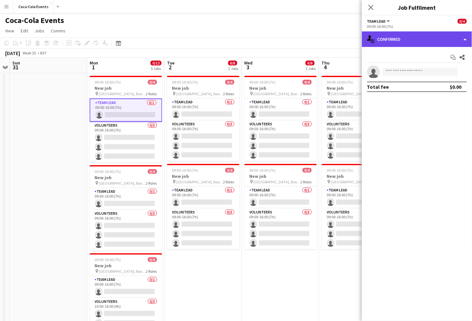
click at [408, 37] on div "single-neutral-actions-check-2 Confirmed" at bounding box center [417, 39] width 110 height 16
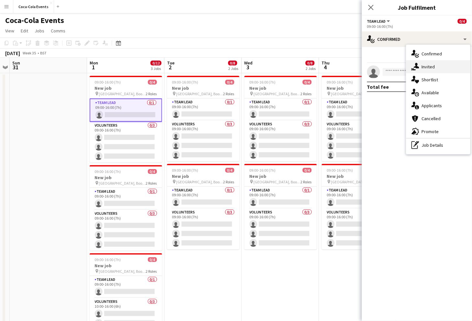
click at [430, 66] on div "single-neutral-actions-share-1 Invited" at bounding box center [438, 66] width 64 height 13
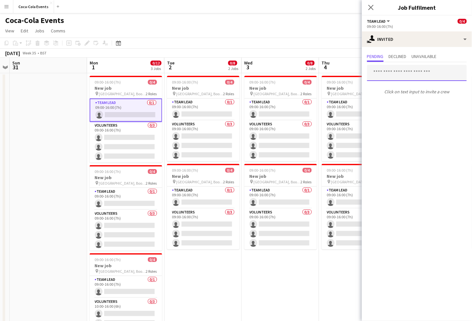
click at [395, 73] on input "text" at bounding box center [417, 73] width 100 height 16
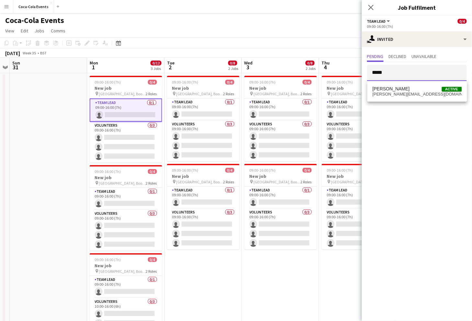
click at [367, 65] on div at bounding box center [367, 65] width 0 height 0
type input "*****"
click at [390, 94] on span "[PERSON_NAME][EMAIL_ADDRESS][DOMAIN_NAME]" at bounding box center [417, 94] width 89 height 5
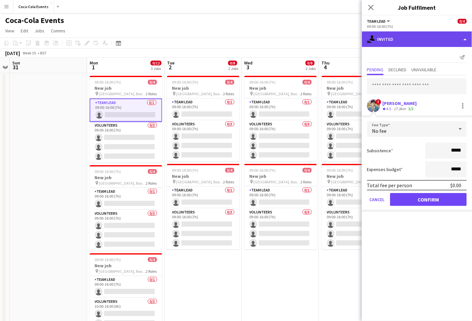
click at [391, 42] on div "single-neutral-actions-share-1 Invited" at bounding box center [417, 39] width 110 height 16
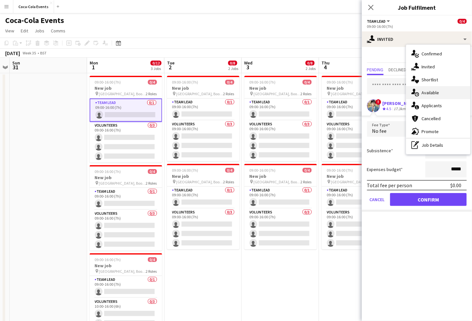
click at [431, 94] on div "single-neutral-actions-upload Available" at bounding box center [438, 92] width 64 height 13
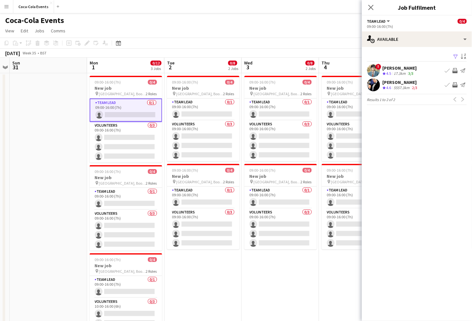
click at [395, 74] on div "17.3km" at bounding box center [400, 74] width 15 height 6
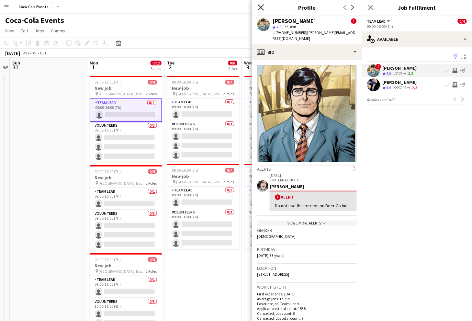
click at [260, 8] on icon at bounding box center [261, 7] width 6 height 6
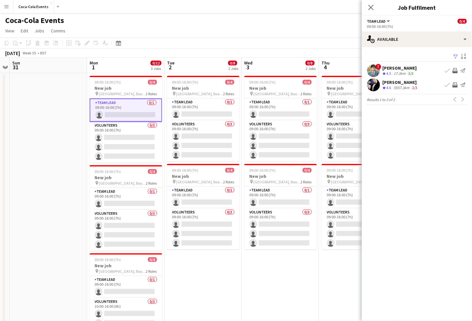
click at [457, 71] on app-icon "Invite crew" at bounding box center [455, 70] width 5 height 5
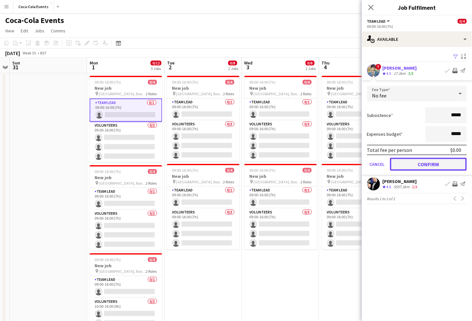
click at [415, 167] on button "Confirm" at bounding box center [428, 164] width 77 height 13
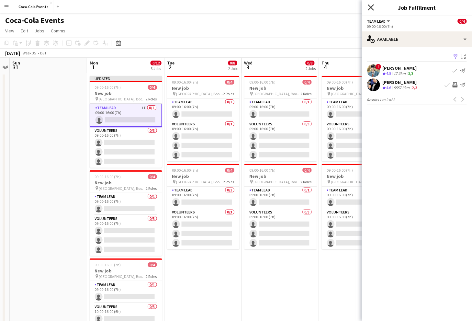
click at [372, 10] on icon "Close pop-in" at bounding box center [371, 7] width 6 height 6
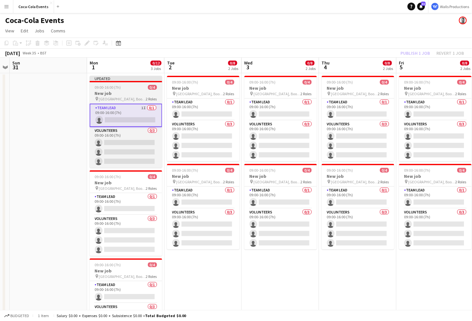
click at [125, 90] on app-job-card "Updated 09:00-16:00 (7h) 0/4 New job pin [GEOGRAPHIC_DATA], Booth 22a 2 Roles T…" at bounding box center [126, 122] width 73 height 92
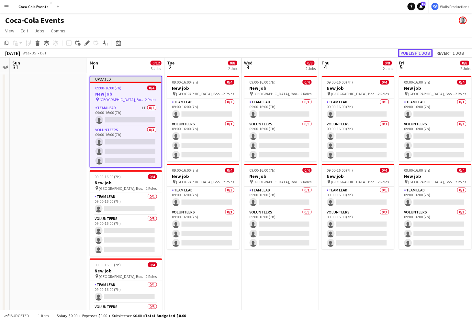
click at [413, 52] on button "Publish 1 job" at bounding box center [415, 53] width 35 height 8
